Goal: Share content

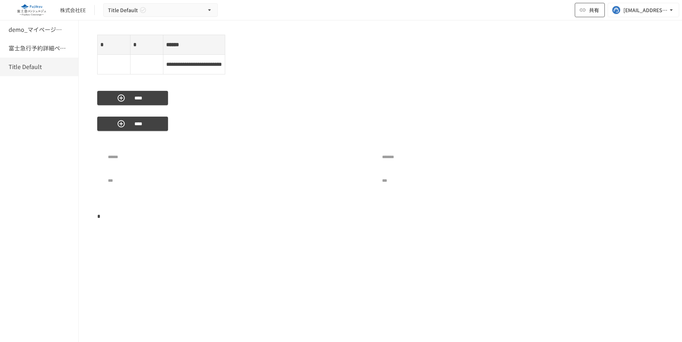
click at [591, 8] on span "共有" at bounding box center [594, 10] width 10 height 8
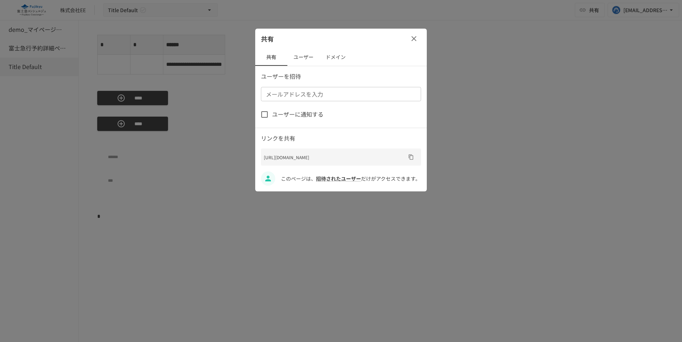
click at [303, 52] on button "ユーザー" at bounding box center [303, 57] width 32 height 17
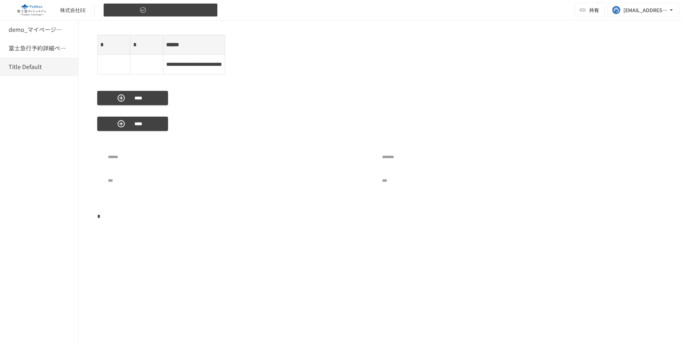
click at [211, 12] on icon "button" at bounding box center [209, 9] width 7 height 7
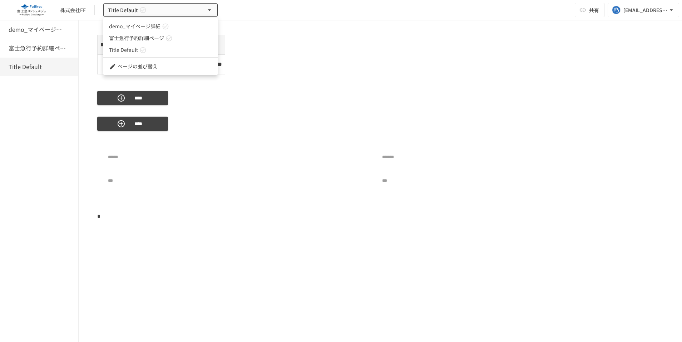
click at [173, 40] on link "富士急行予約詳細ページ" at bounding box center [160, 38] width 114 height 12
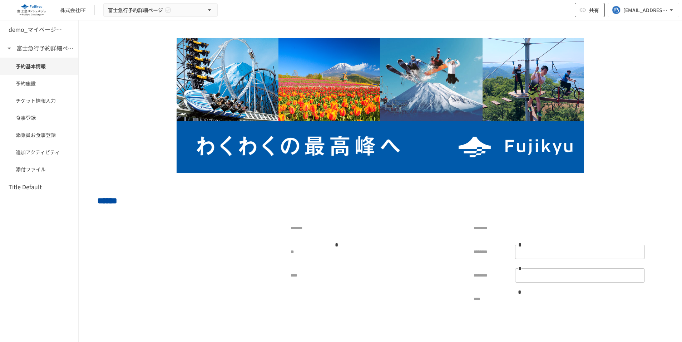
click at [589, 10] on span "共有" at bounding box center [594, 10] width 10 height 8
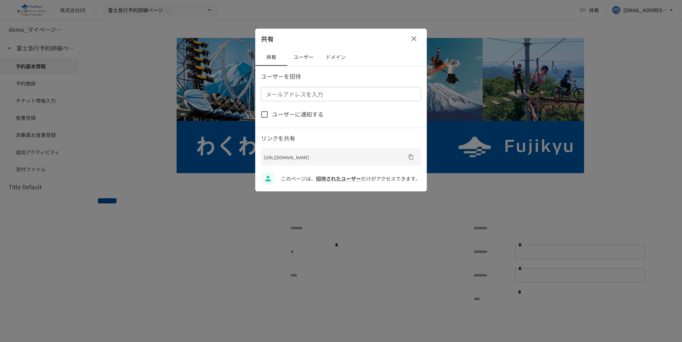
click at [299, 60] on button "ユーザー" at bounding box center [303, 57] width 32 height 17
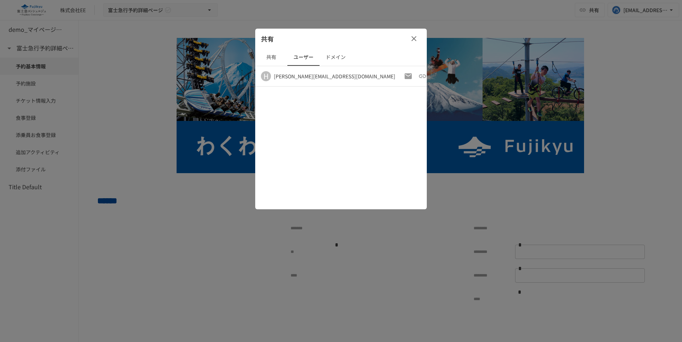
click at [344, 171] on div "共有 共有 ユーザー ドメイン H [PERSON_NAME][EMAIL_ADDRESS][DOMAIN_NAME]" at bounding box center [341, 119] width 172 height 180
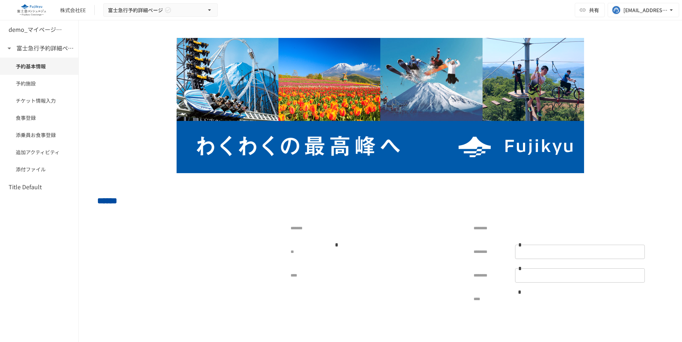
click at [341, 10] on div "株式会社EE 富士急行予約詳細ページ 共有 [EMAIL_ADDRESS][DOMAIN_NAME]" at bounding box center [341, 10] width 682 height 20
